Goal: Information Seeking & Learning: Learn about a topic

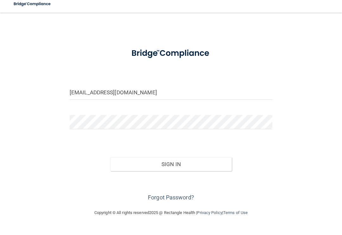
scroll to position [8, 0]
type input "[EMAIL_ADDRESS][DOMAIN_NAME]"
click at [63, 89] on div "nbrdh78@comcast.net Invalid email/password. You don't have permission to access…" at bounding box center [171, 113] width 317 height 191
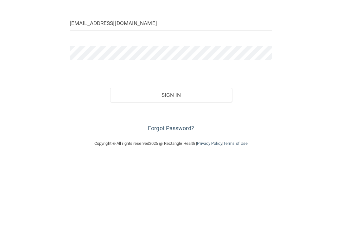
click at [128, 165] on button "Sign In" at bounding box center [171, 172] width 122 height 14
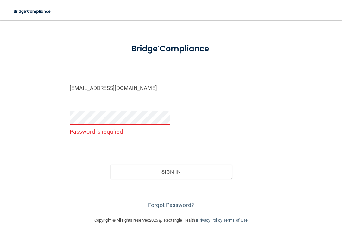
scroll to position [20, 0]
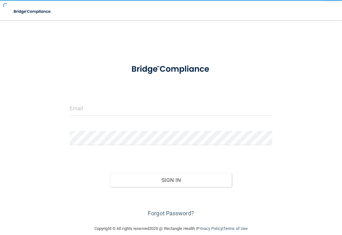
click at [150, 170] on div "Sign In" at bounding box center [171, 173] width 212 height 27
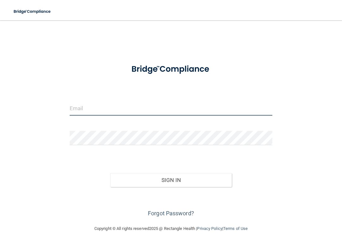
click at [85, 108] on input "email" at bounding box center [171, 108] width 203 height 14
click at [91, 112] on input "email" at bounding box center [171, 108] width 203 height 14
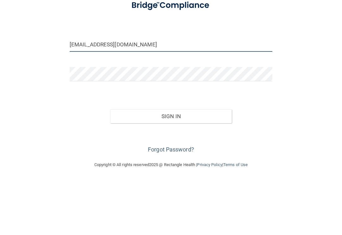
scroll to position [8, 0]
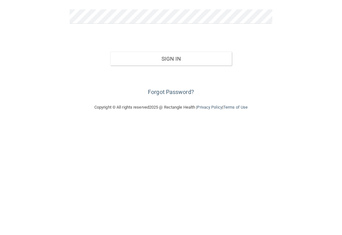
type input "nbrdh78@comcast.net"
click at [153, 165] on button "Sign In" at bounding box center [171, 172] width 122 height 14
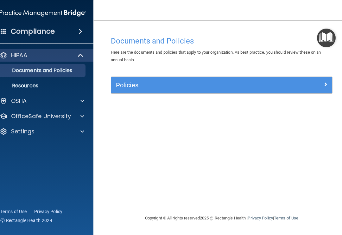
click at [81, 51] on span at bounding box center [81, 55] width 5 height 8
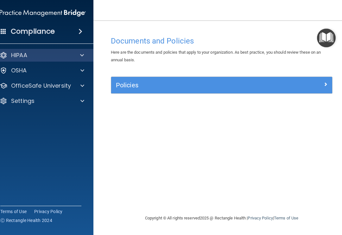
click at [81, 54] on span at bounding box center [82, 55] width 4 height 8
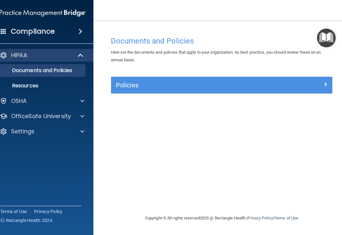
click at [31, 68] on p "Documents and Policies" at bounding box center [39, 70] width 87 height 6
click at [16, 68] on p "Documents and Policies" at bounding box center [39, 70] width 87 height 6
click at [328, 85] on span at bounding box center [326, 84] width 4 height 8
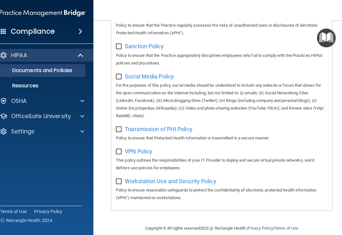
scroll to position [538, 0]
click at [29, 66] on link "Documents and Policies" at bounding box center [36, 70] width 100 height 13
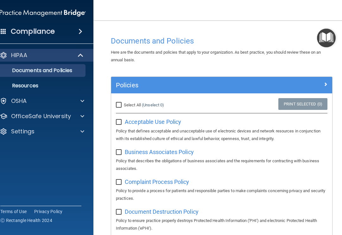
scroll to position [0, 0]
click at [325, 37] on img "Open Resource Center" at bounding box center [326, 38] width 19 height 19
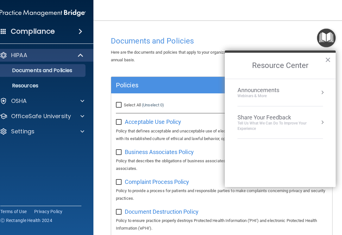
click at [176, 53] on span "Here are the documents and policies that apply to your organization. As best pr…" at bounding box center [216, 56] width 211 height 12
click at [21, 68] on p "Documents and Policies" at bounding box center [39, 70] width 87 height 6
click at [16, 83] on p "Resources" at bounding box center [39, 85] width 87 height 6
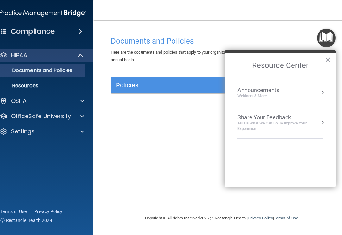
click at [79, 31] on span at bounding box center [81, 32] width 4 height 8
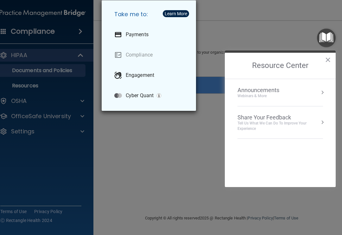
click at [31, 164] on div "Take me to: Payments Compliance Engagement Cyber Quant" at bounding box center [171, 117] width 342 height 235
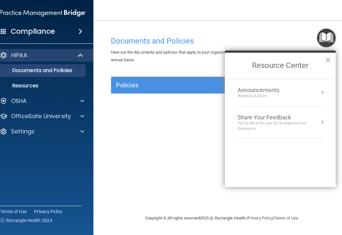
click at [0, 133] on div at bounding box center [4, 131] width 8 height 8
click at [10, 113] on div "OfficeSafe University" at bounding box center [34, 116] width 79 height 8
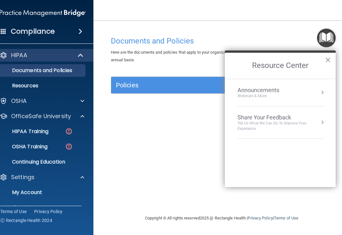
click at [25, 86] on p "Resources" at bounding box center [39, 85] width 87 height 6
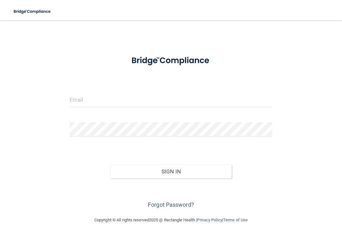
scroll to position [8, 0]
